Goal: Transaction & Acquisition: Purchase product/service

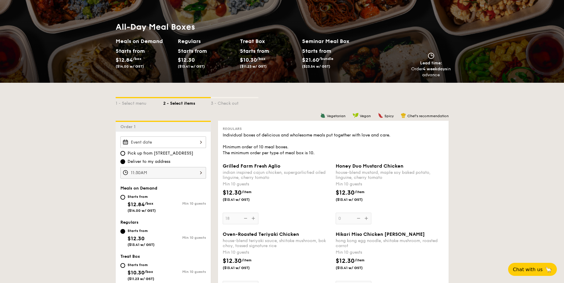
scroll to position [59, 0]
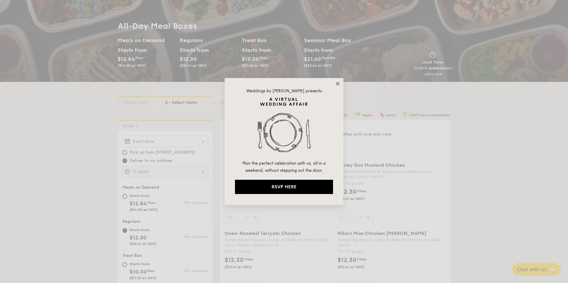
click at [337, 83] on icon at bounding box center [337, 83] width 5 height 5
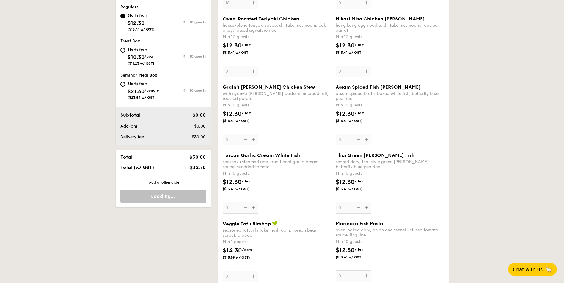
scroll to position [267, 0]
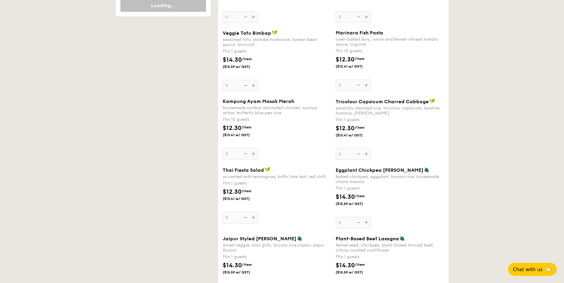
scroll to position [466, 0]
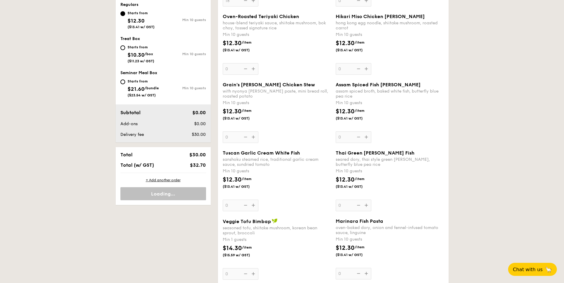
scroll to position [307, 0]
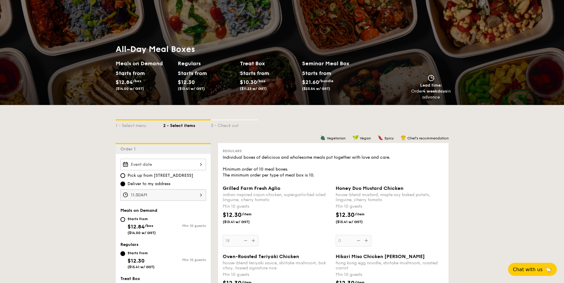
scroll to position [0, 0]
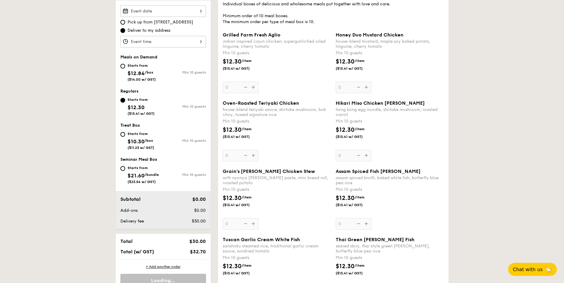
scroll to position [188, 0]
